Goal: Task Accomplishment & Management: Use online tool/utility

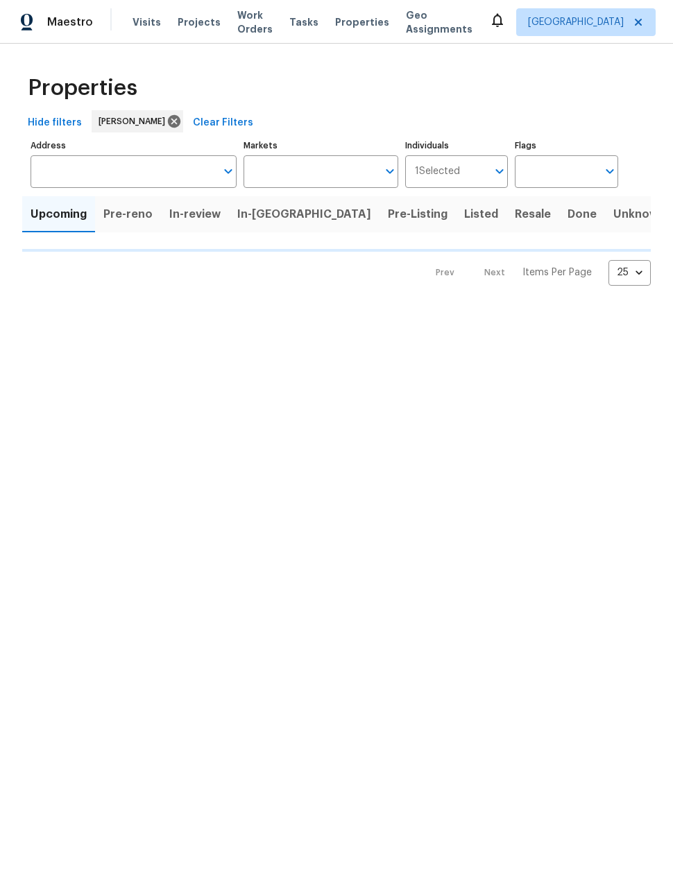
type input "50"
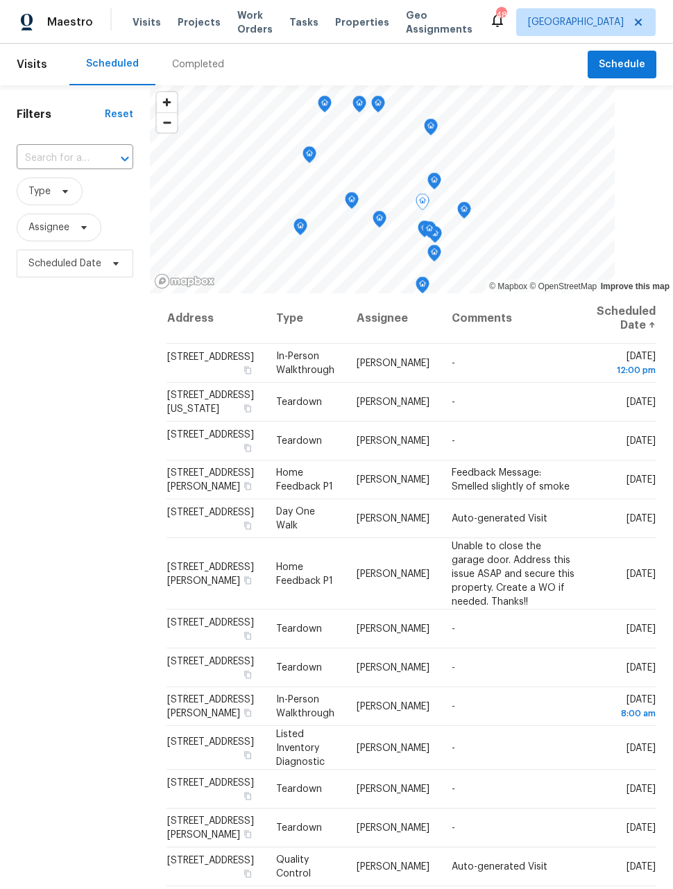
click at [139, 546] on div "Filters Reset ​ Type Assignee Scheduled Date" at bounding box center [75, 545] width 150 height 920
click at [0, 0] on icon at bounding box center [0, 0] width 0 height 0
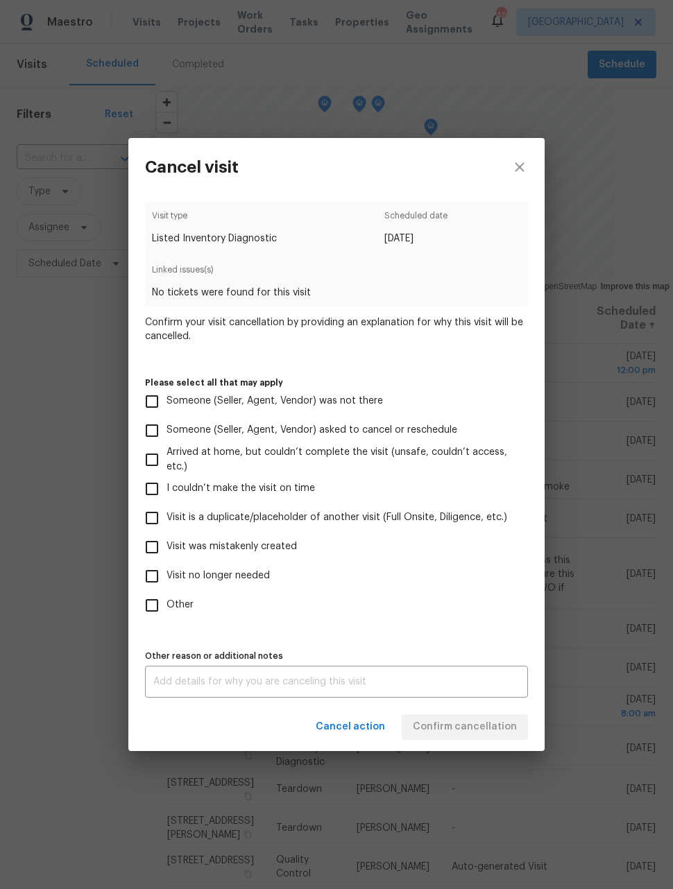
click at [155, 550] on input "Visit was mistakenly created" at bounding box center [151, 547] width 29 height 29
checkbox input "true"
click at [486, 740] on button "Confirm cancellation" at bounding box center [465, 728] width 126 height 26
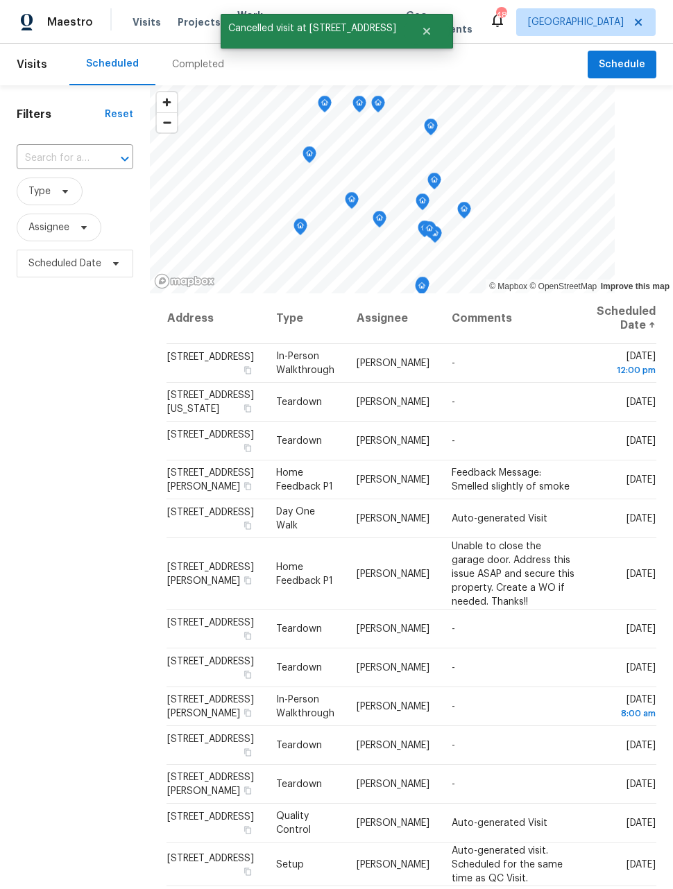
click at [96, 790] on div "Filters Reset ​ Type Assignee Scheduled Date" at bounding box center [75, 545] width 150 height 920
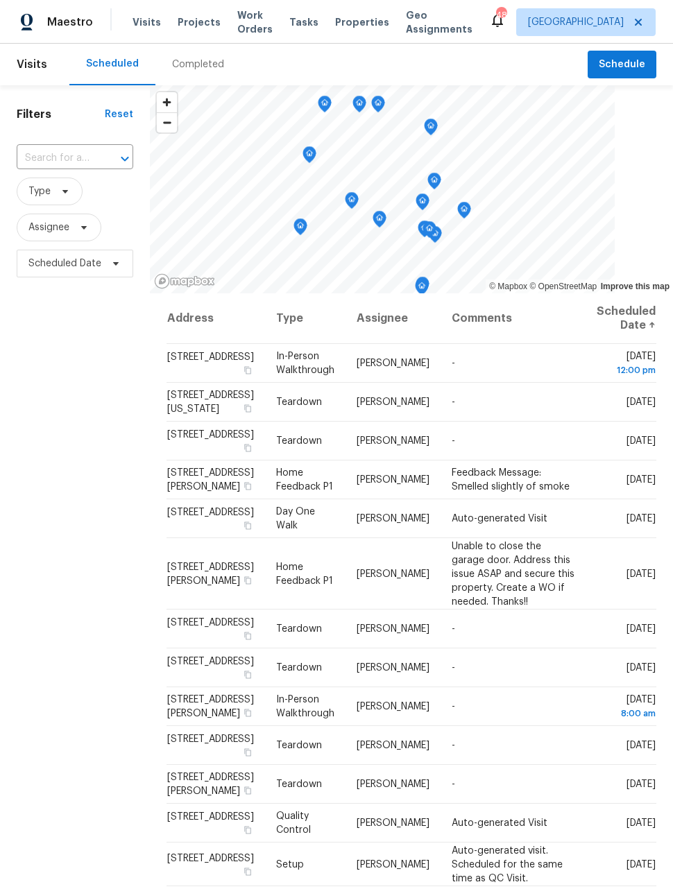
click at [251, 22] on span "Work Orders" at bounding box center [254, 22] width 35 height 28
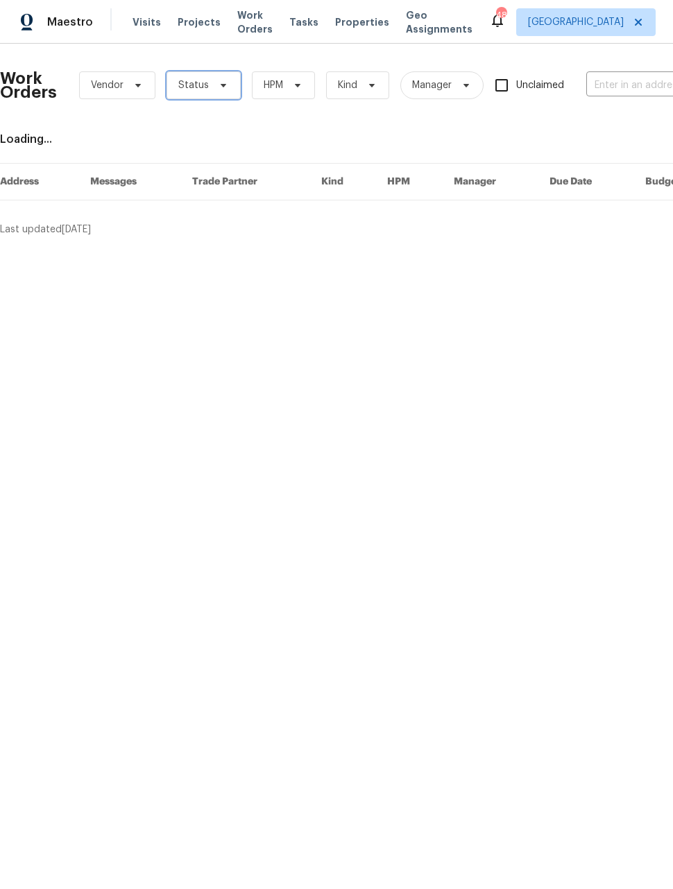
click at [221, 87] on icon at bounding box center [224, 85] width 6 height 3
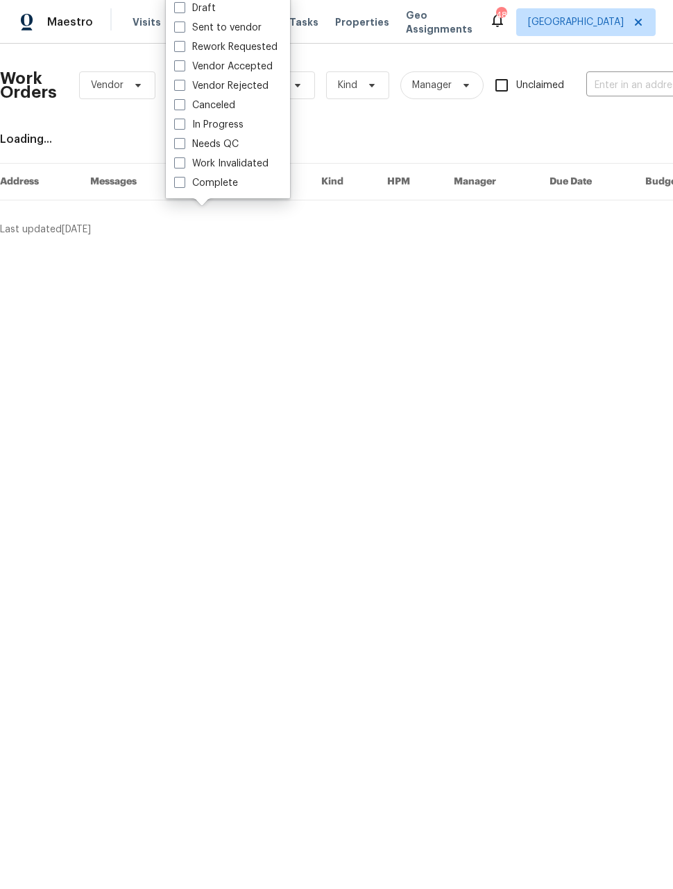
click at [185, 146] on label "Needs QC" at bounding box center [206, 144] width 65 height 14
click at [183, 146] on input "Needs QC" at bounding box center [178, 141] width 9 height 9
checkbox input "true"
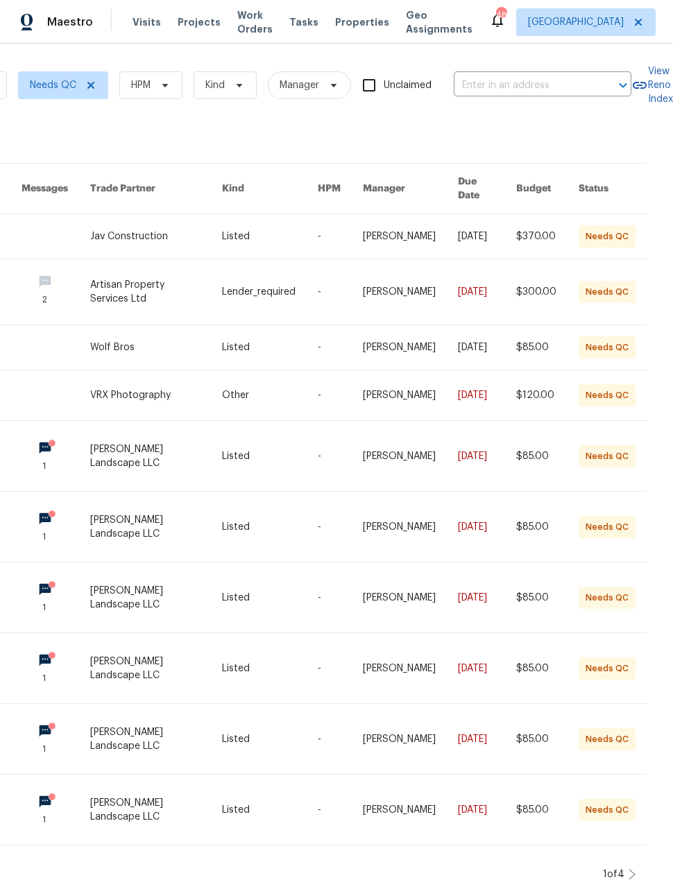
scroll to position [0, 151]
click at [631, 870] on icon at bounding box center [632, 875] width 6 height 10
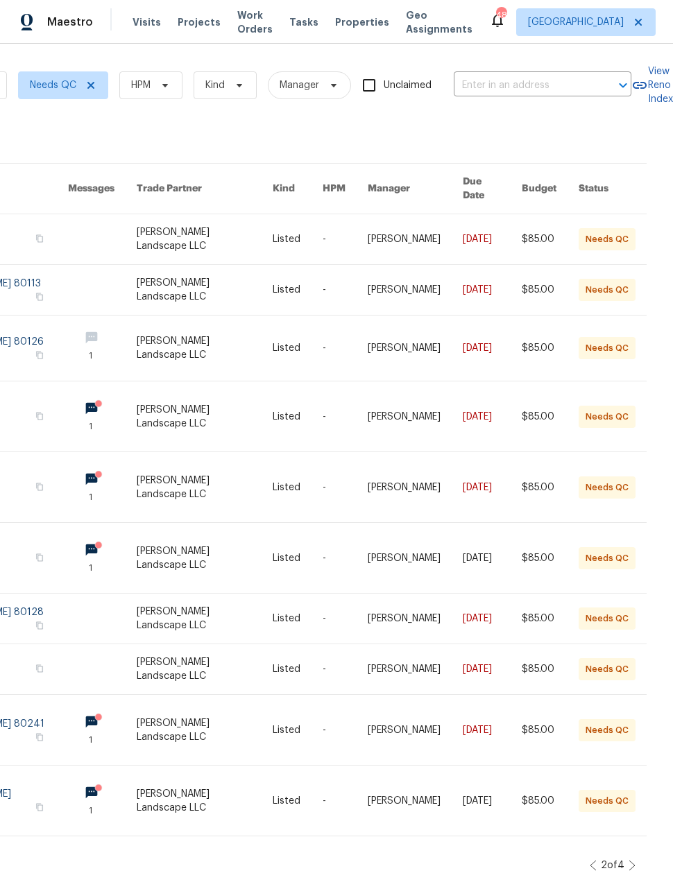
click at [629, 860] on icon at bounding box center [632, 865] width 7 height 11
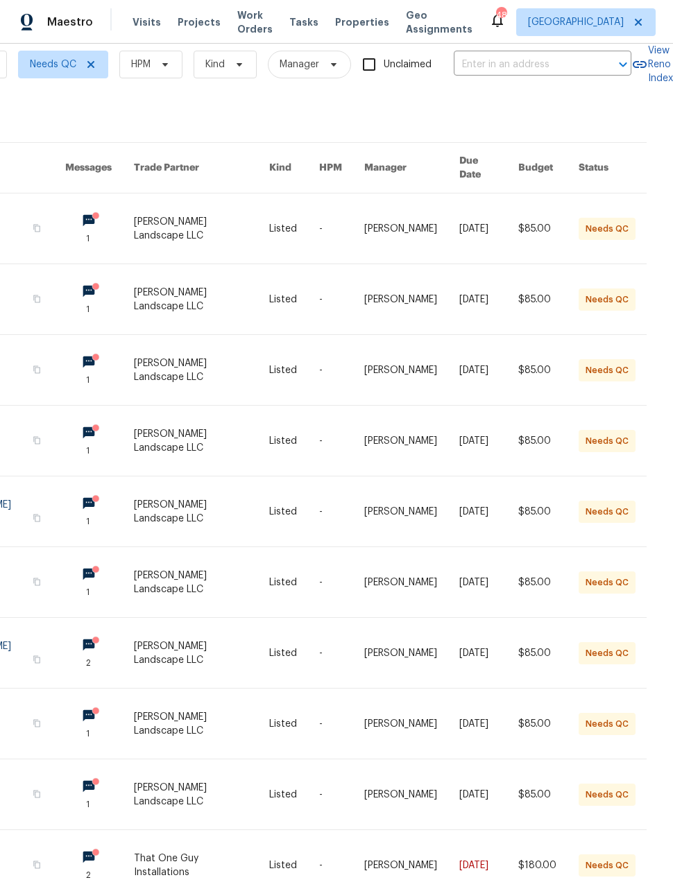
scroll to position [45, 0]
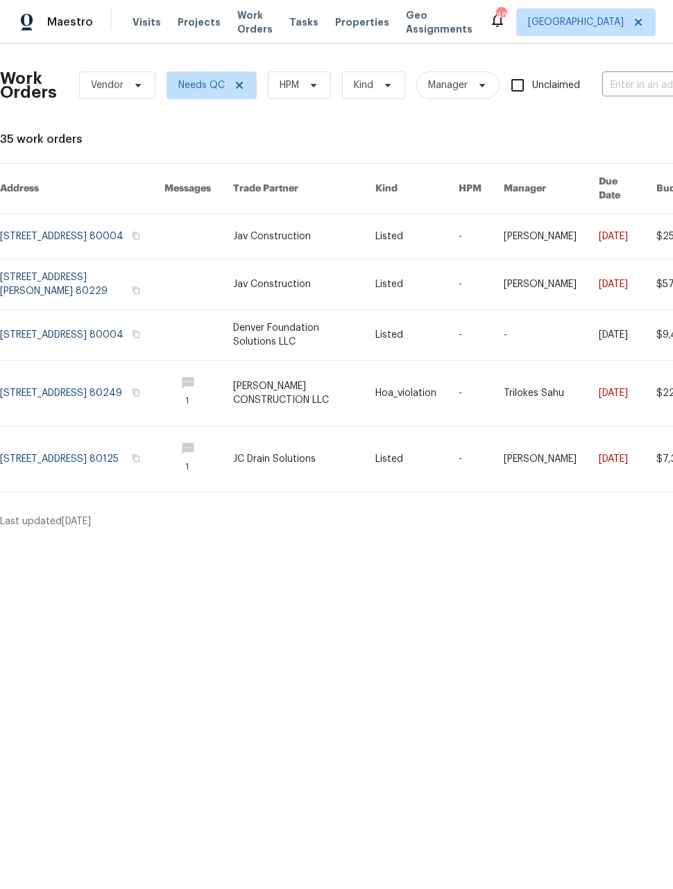
scroll to position [0, 0]
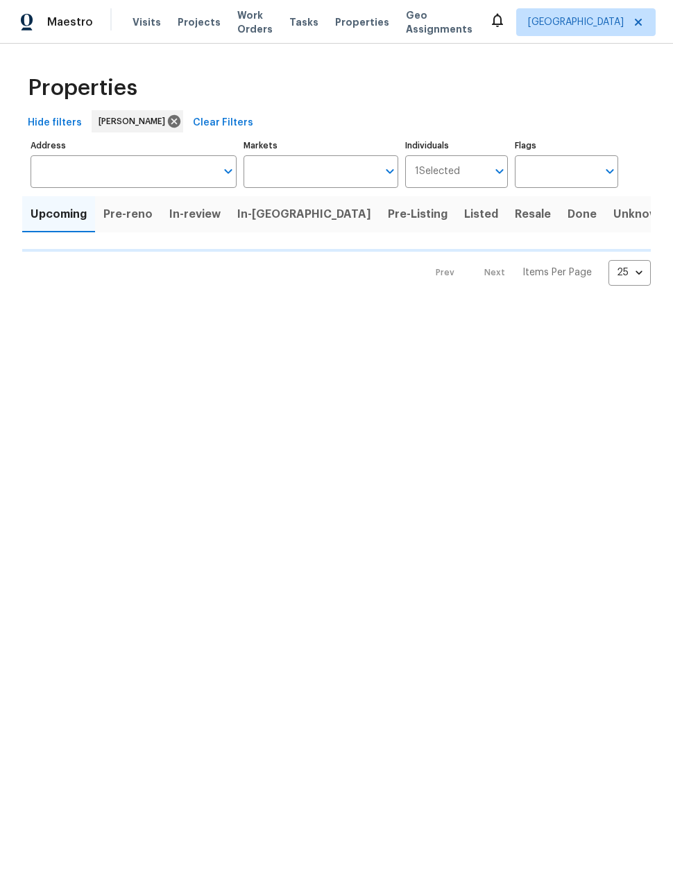
type input "50"
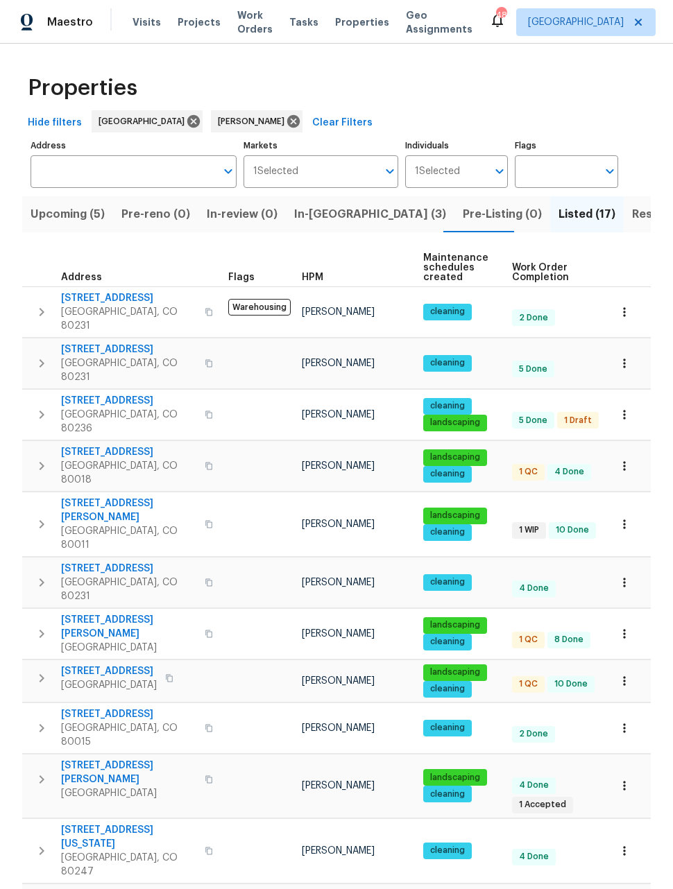
click at [75, 213] on span "Upcoming (5)" at bounding box center [68, 214] width 74 height 19
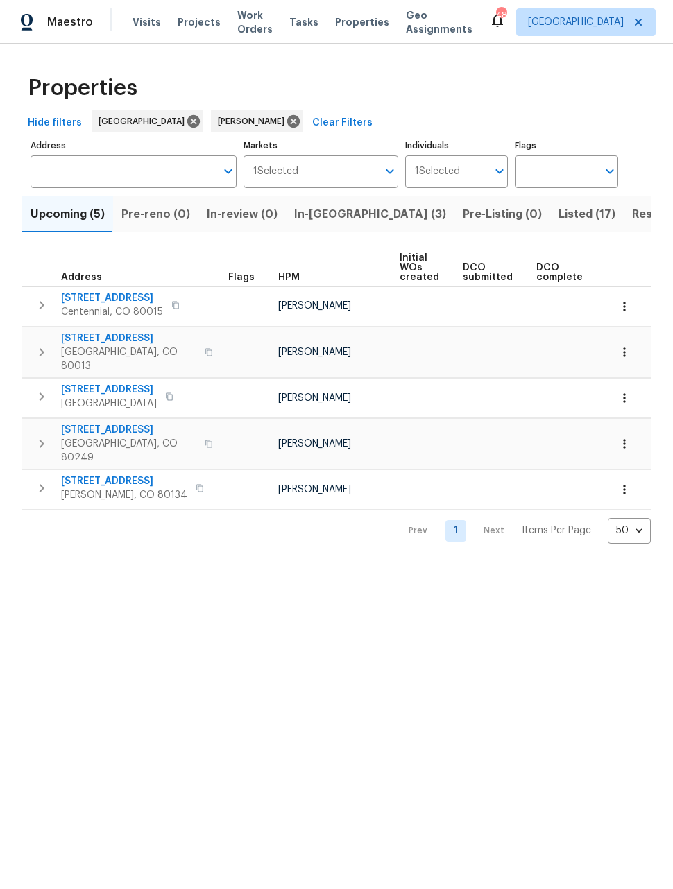
click at [628, 346] on icon "button" at bounding box center [624, 353] width 14 height 14
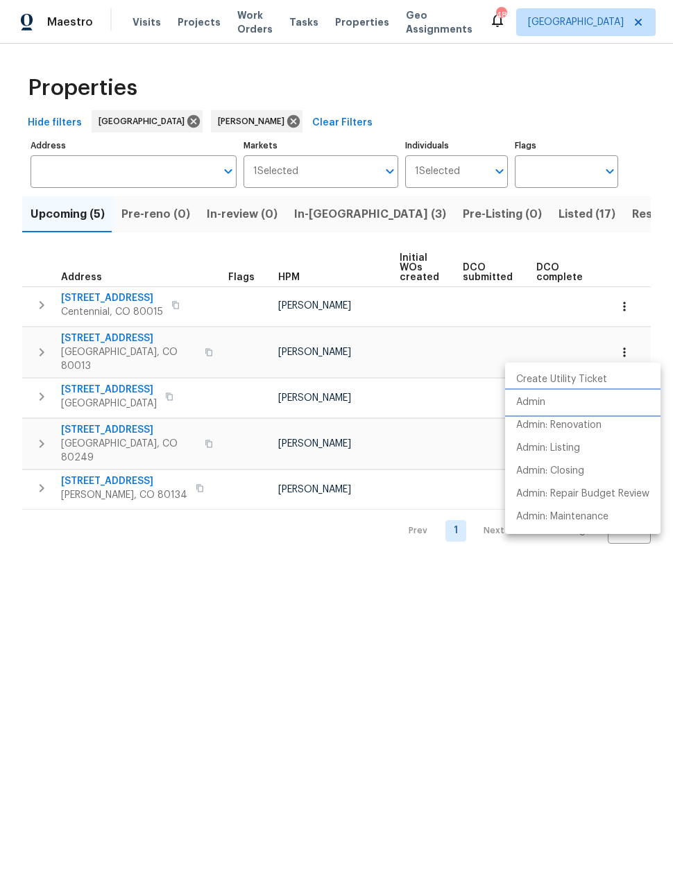
click at [546, 401] on li "Admin" at bounding box center [582, 402] width 155 height 23
click at [318, 219] on div at bounding box center [336, 444] width 673 height 889
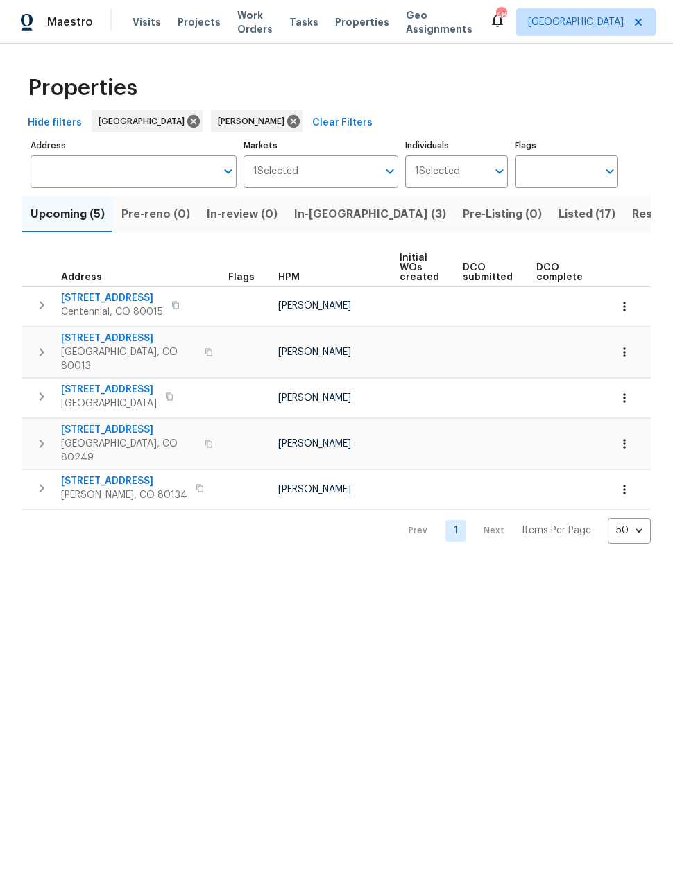
click at [318, 215] on span "In-reno (3)" at bounding box center [370, 214] width 152 height 19
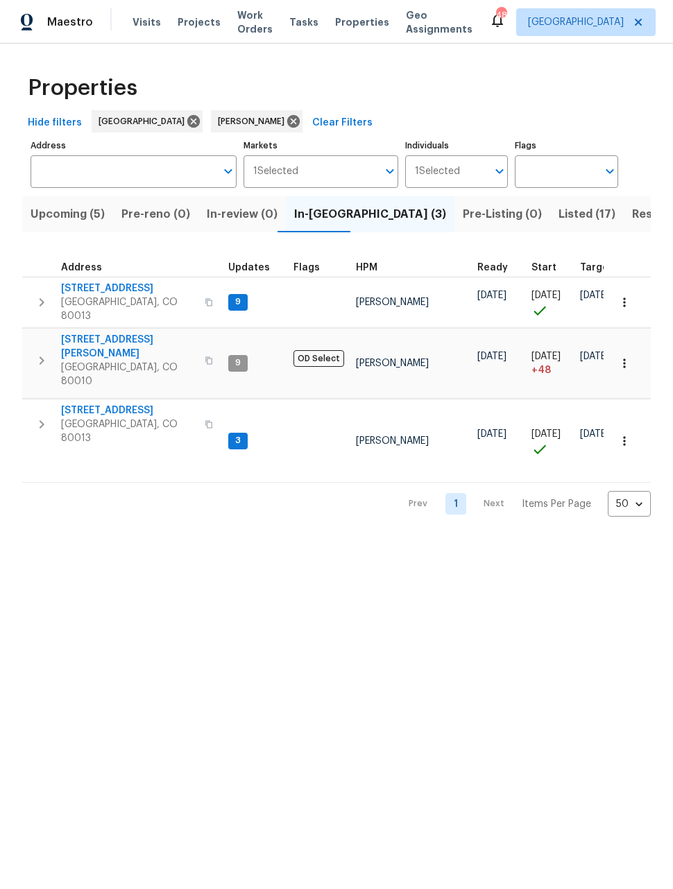
click at [73, 298] on span "Aurora, CO 80013" at bounding box center [128, 310] width 135 height 28
click at [62, 219] on span "Upcoming (5)" at bounding box center [68, 214] width 74 height 19
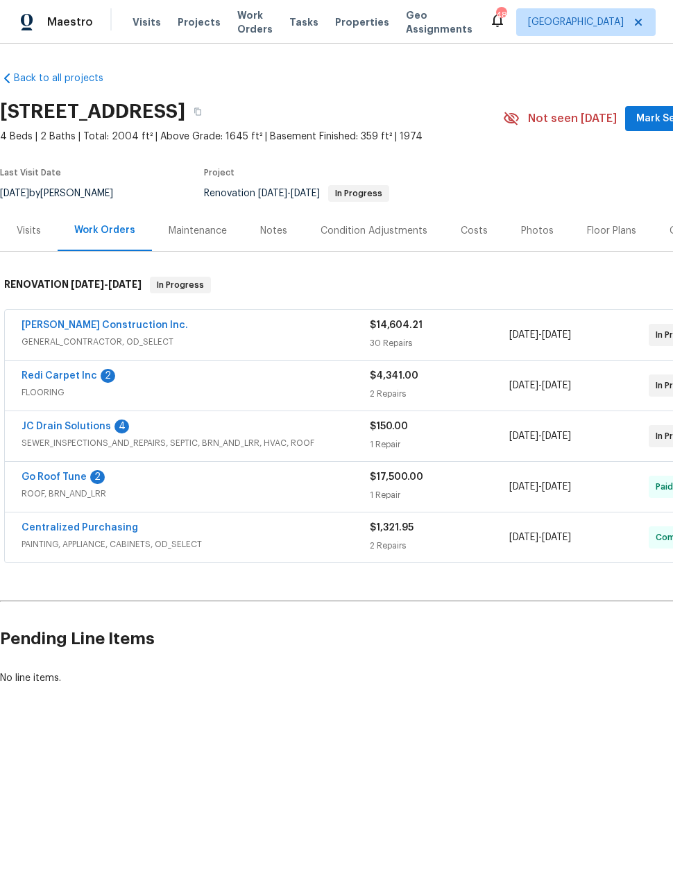
click at [279, 439] on span "SEWER_INSPECTIONS_AND_REPAIRS, SEPTIC, BRN_AND_LRR, HVAC, ROOF" at bounding box center [196, 443] width 348 height 14
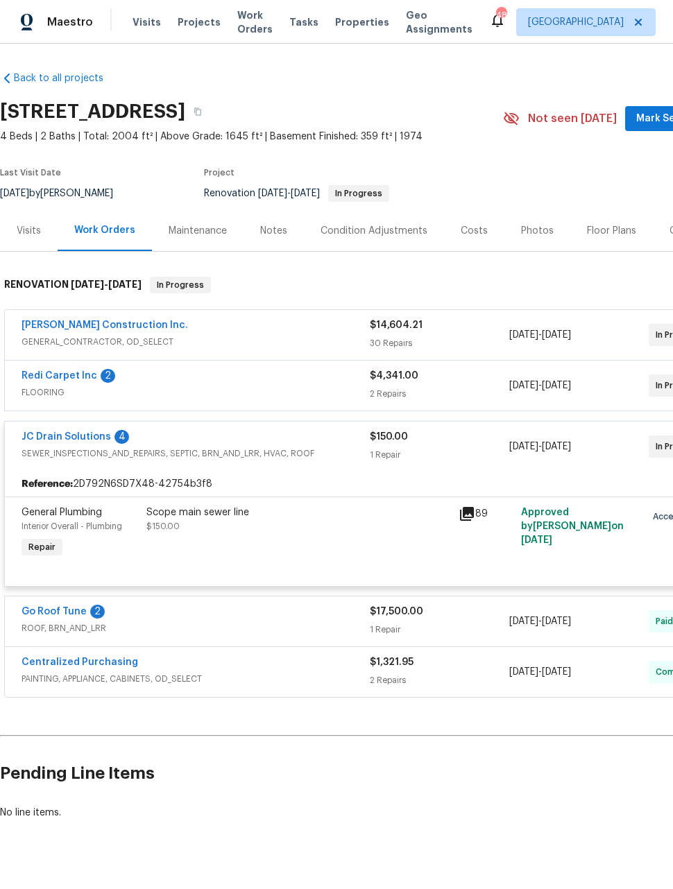
click at [210, 513] on div "Scope main sewer line" at bounding box center [298, 513] width 304 height 14
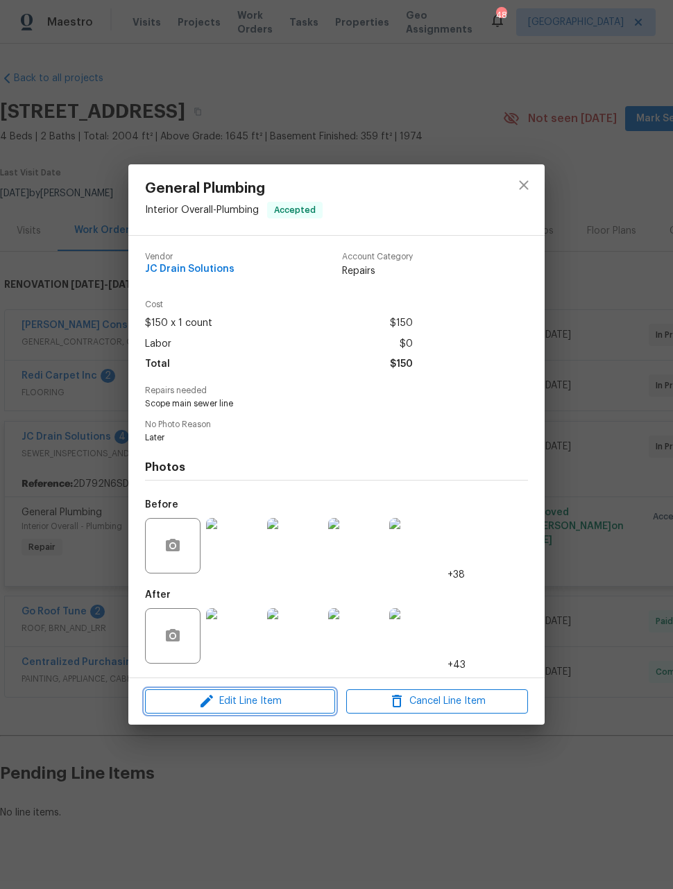
click at [292, 699] on span "Edit Line Item" at bounding box center [240, 701] width 182 height 17
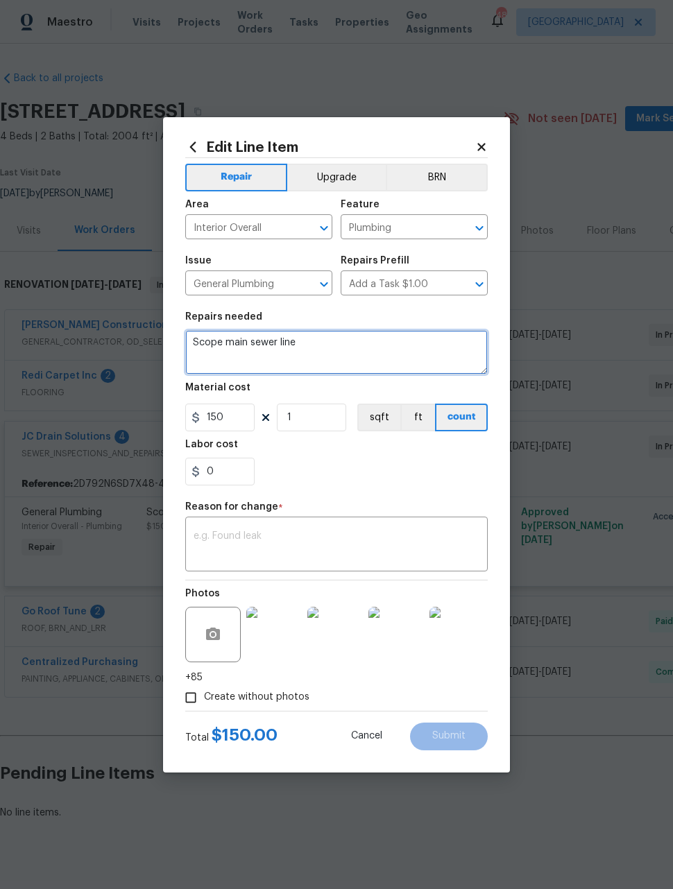
click at [259, 341] on textarea "Scope main sewer line" at bounding box center [336, 352] width 303 height 44
click at [239, 412] on input "150" at bounding box center [219, 418] width 69 height 28
type input "9800"
click at [348, 522] on div "x ​" at bounding box center [336, 545] width 303 height 51
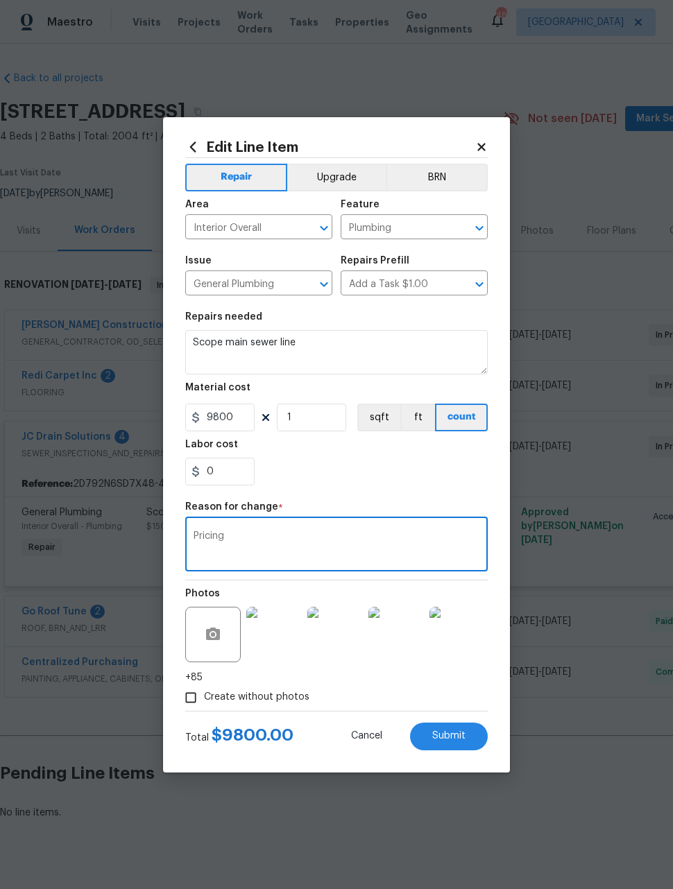
type textarea "Pricing"
click at [364, 486] on div "0" at bounding box center [336, 472] width 303 height 28
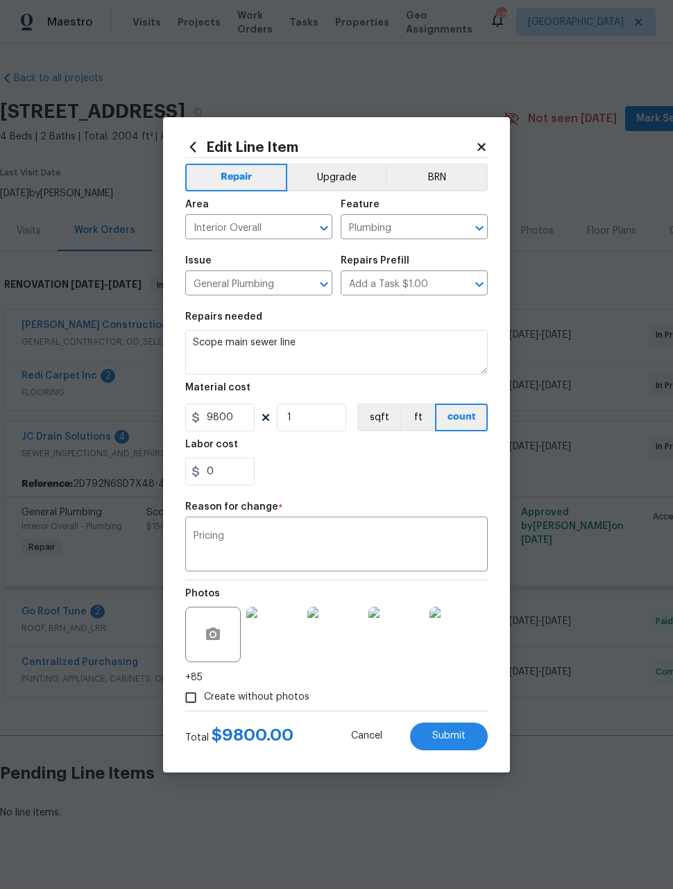
click at [350, 538] on textarea "Pricing" at bounding box center [337, 545] width 286 height 29
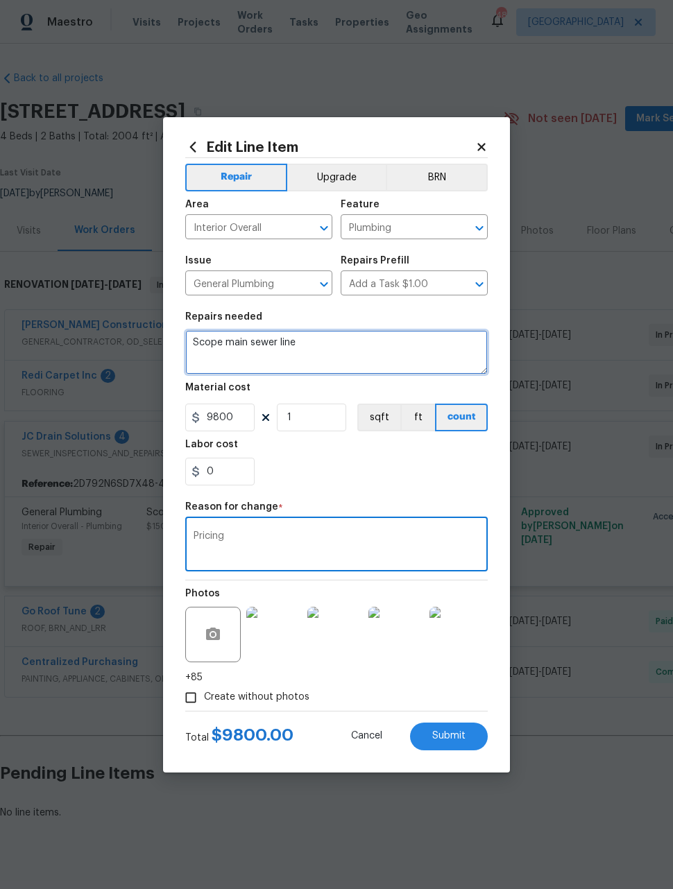
click at [380, 338] on textarea "Scope main sewer line" at bounding box center [336, 352] width 303 height 44
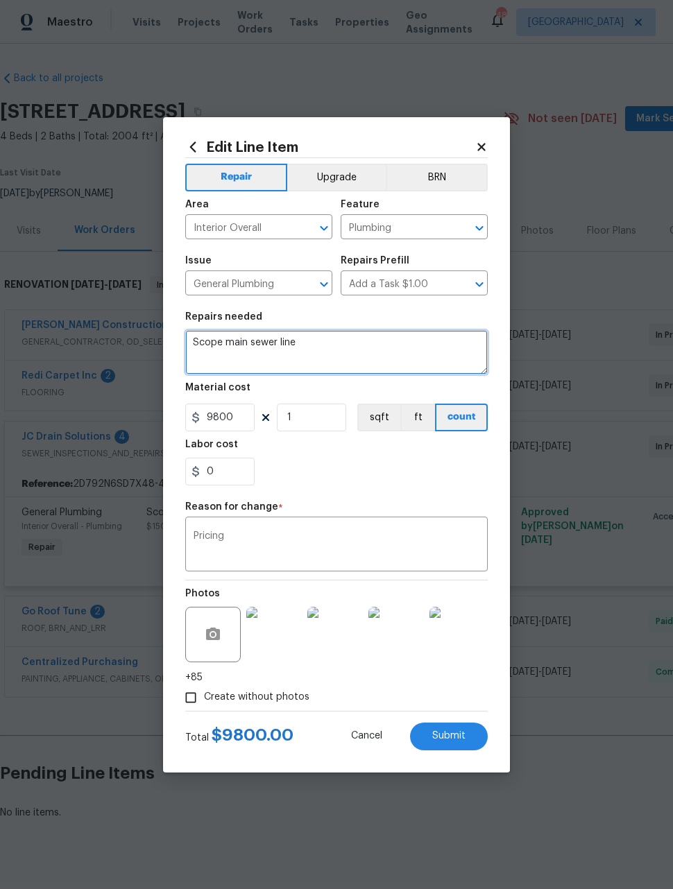
click at [269, 343] on textarea "Scope main sewer line" at bounding box center [336, 352] width 303 height 44
click at [260, 354] on textarea "Scope main sewer line" at bounding box center [336, 352] width 303 height 44
click at [259, 353] on textarea "Scope main sewer line" at bounding box center [336, 352] width 303 height 44
type textarea "Full line replacement"
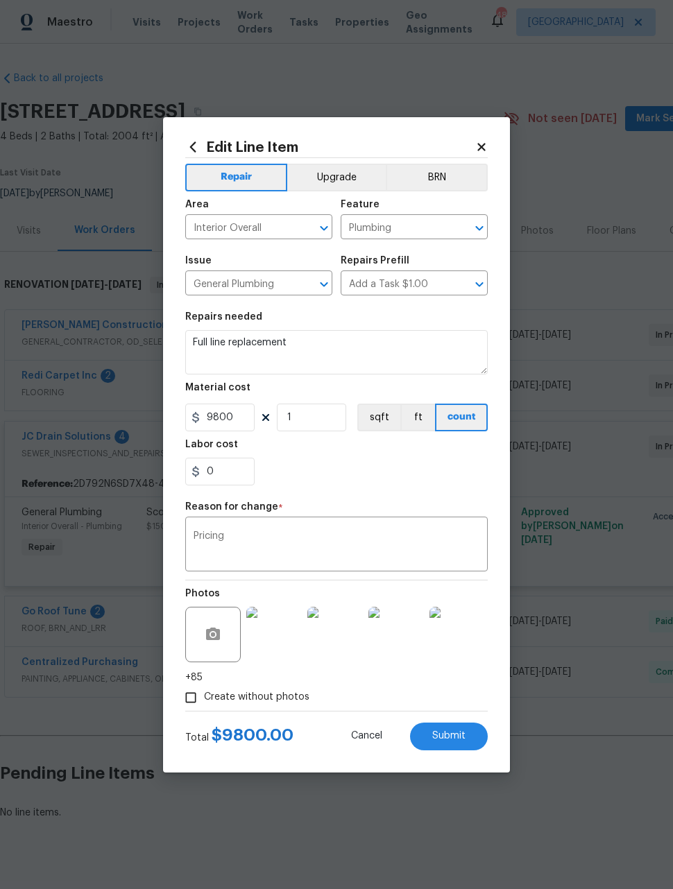
click at [255, 548] on textarea "Pricing" at bounding box center [337, 545] width 286 height 29
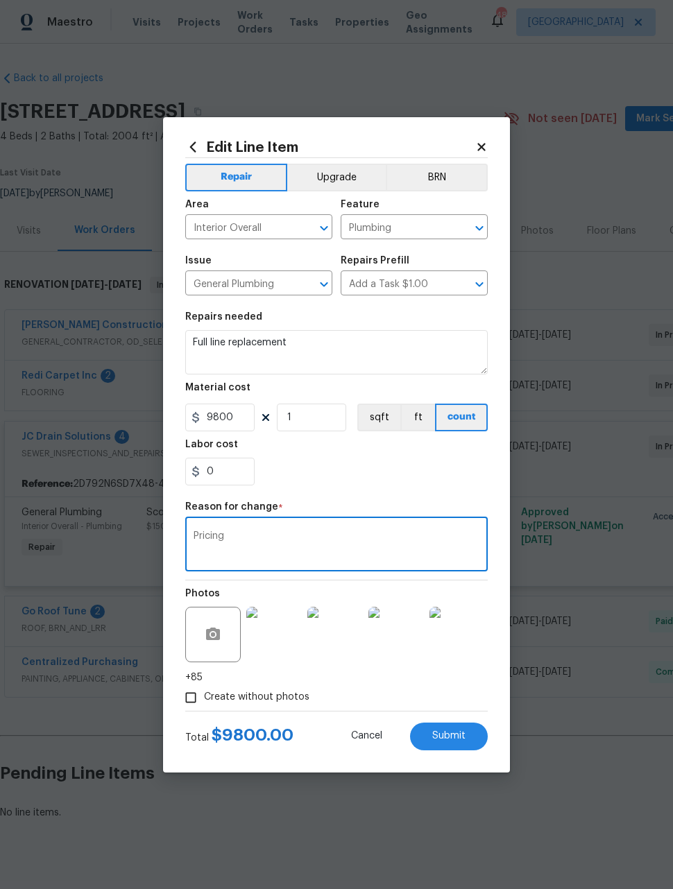
click at [385, 475] on div "0" at bounding box center [336, 472] width 303 height 28
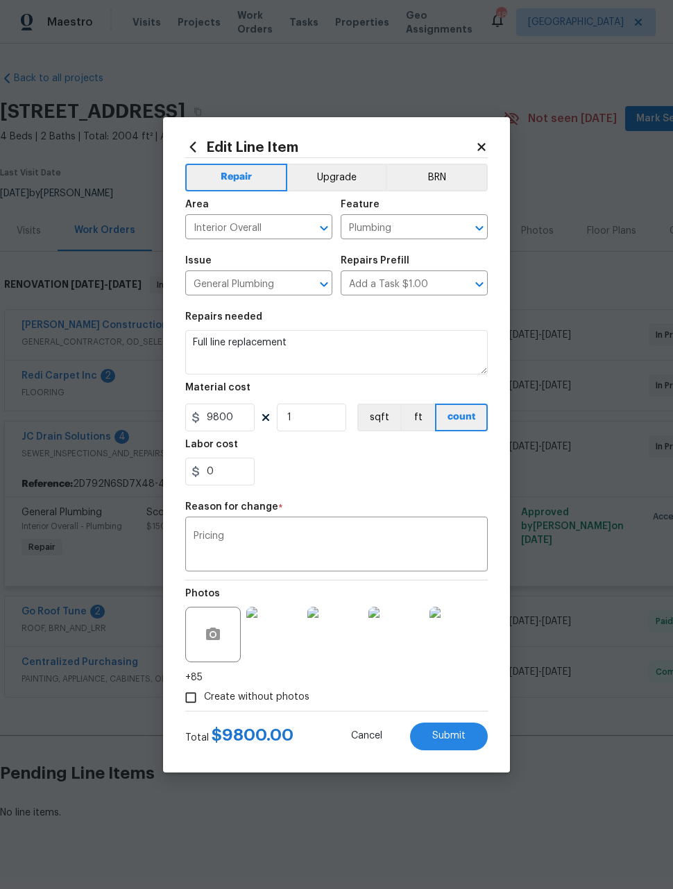
click at [463, 741] on span "Submit" at bounding box center [448, 736] width 33 height 10
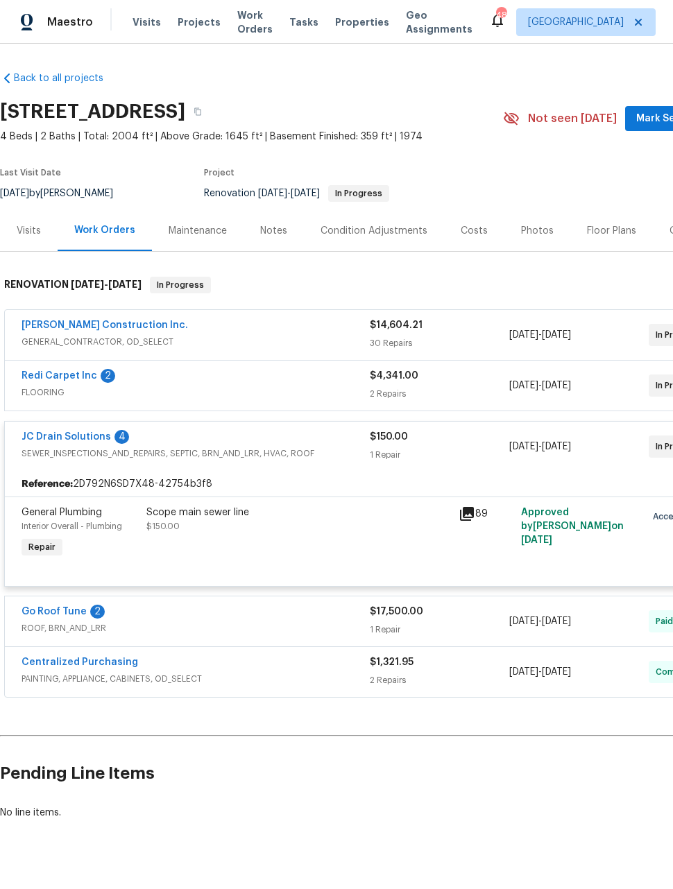
click at [239, 457] on span "SEWER_INSPECTIONS_AND_REPAIRS, SEPTIC, BRN_AND_LRR, HVAC, ROOF" at bounding box center [196, 454] width 348 height 14
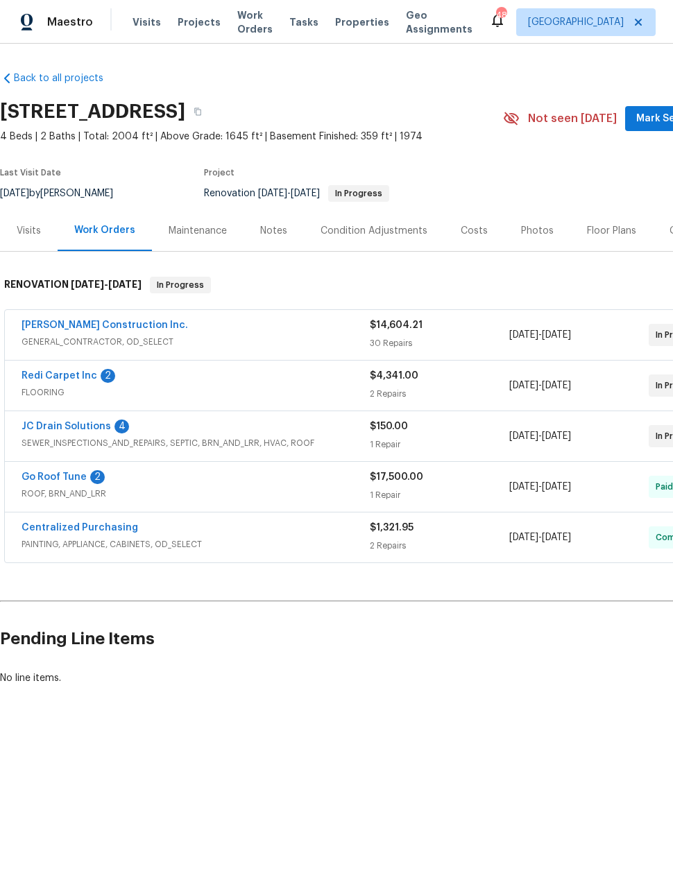
click at [71, 430] on link "JC Drain Solutions" at bounding box center [67, 427] width 90 height 10
